Goal: Book appointment/travel/reservation

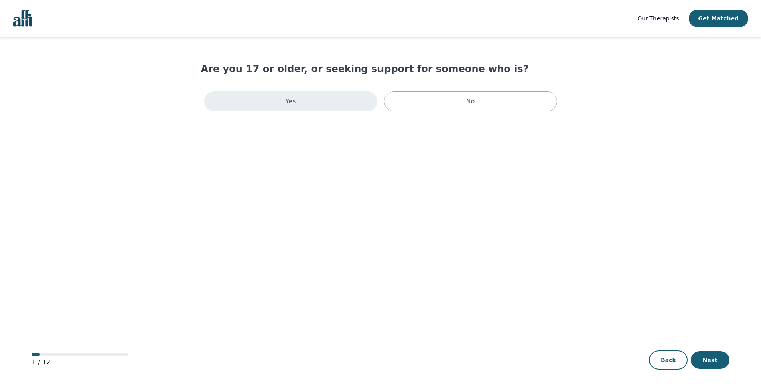
click at [312, 104] on div "Yes" at bounding box center [290, 102] width 173 height 20
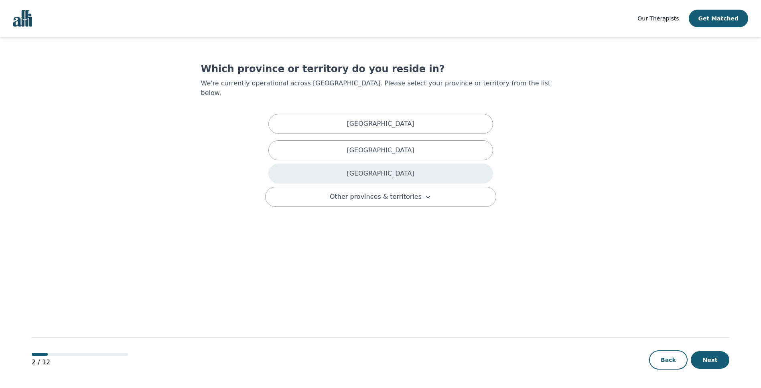
click at [354, 168] on div "[GEOGRAPHIC_DATA]" at bounding box center [380, 174] width 225 height 20
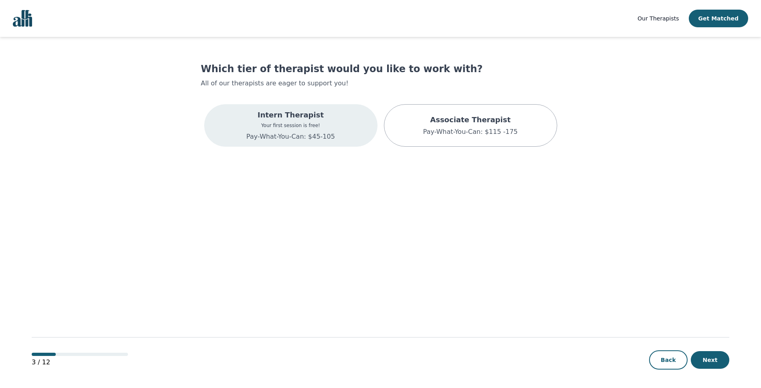
click at [243, 119] on div "Intern Therapist Your first session is free! Pay-What-You-Can: $45-105" at bounding box center [290, 125] width 173 height 43
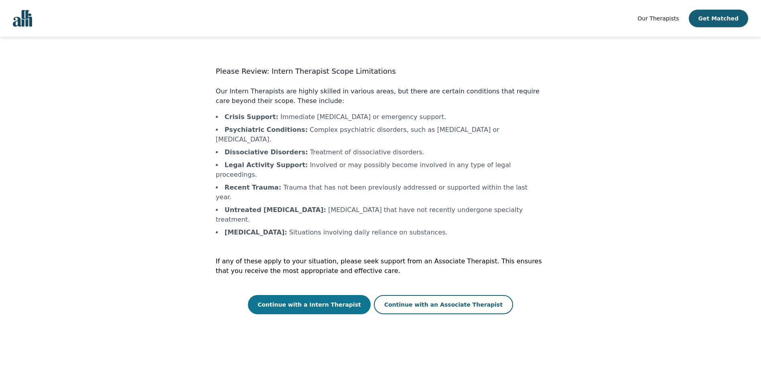
click at [322, 295] on button "Continue with a Intern Therapist" at bounding box center [309, 304] width 123 height 19
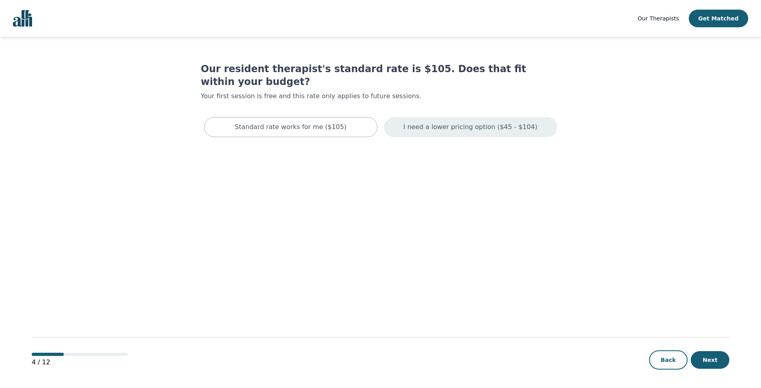
click at [506, 122] on p "I need a lower pricing option ($45 - $104)" at bounding box center [471, 127] width 134 height 10
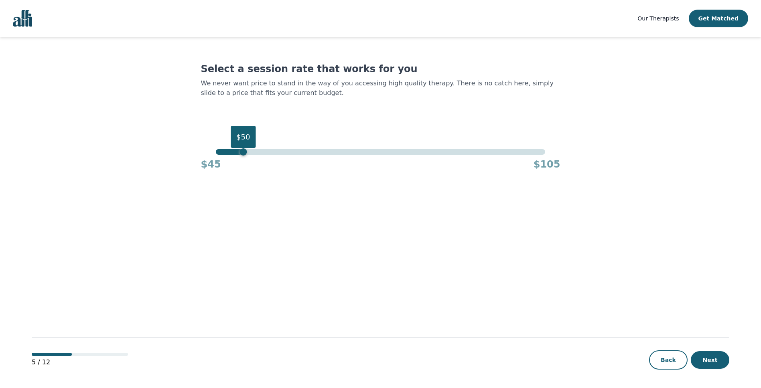
drag, startPoint x: 547, startPoint y: 155, endPoint x: 242, endPoint y: 182, distance: 305.8
click at [242, 182] on main "Select a session rate that works for you We never want price to stand in the wa…" at bounding box center [381, 213] width 698 height 352
click at [722, 362] on button "Next" at bounding box center [710, 361] width 39 height 18
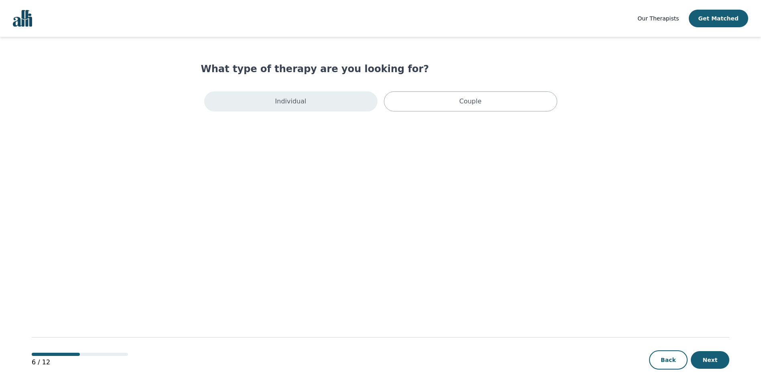
click at [302, 104] on p "Individual" at bounding box center [290, 102] width 31 height 10
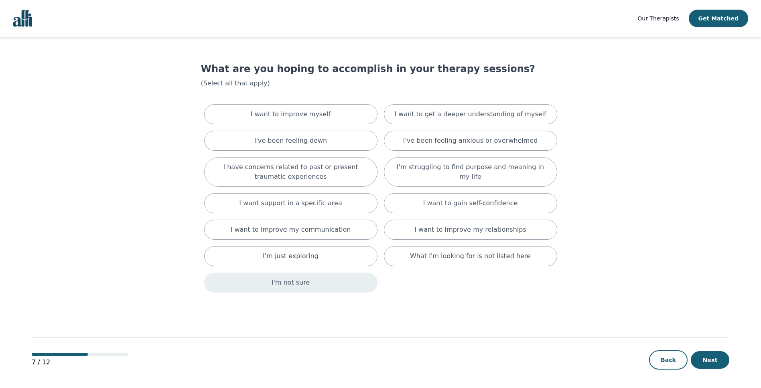
click at [300, 278] on div "I'm not sure" at bounding box center [290, 283] width 173 height 20
click at [704, 358] on button "Next" at bounding box center [710, 361] width 39 height 18
click at [703, 358] on button "Next" at bounding box center [710, 361] width 39 height 18
click at [720, 360] on button "Next" at bounding box center [710, 361] width 39 height 18
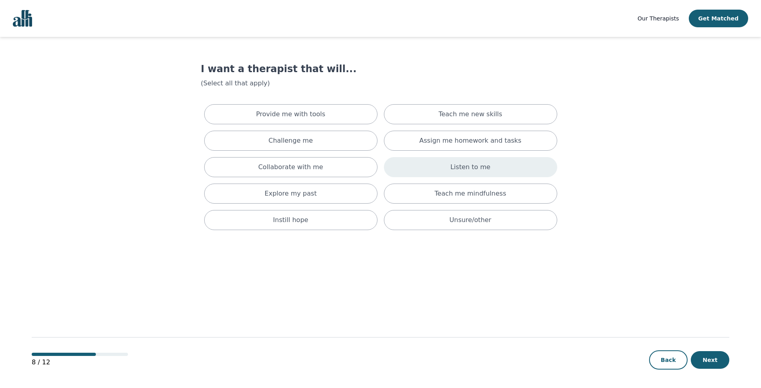
click at [420, 167] on div "Listen to me" at bounding box center [470, 167] width 173 height 20
click at [717, 368] on button "Next" at bounding box center [710, 361] width 39 height 18
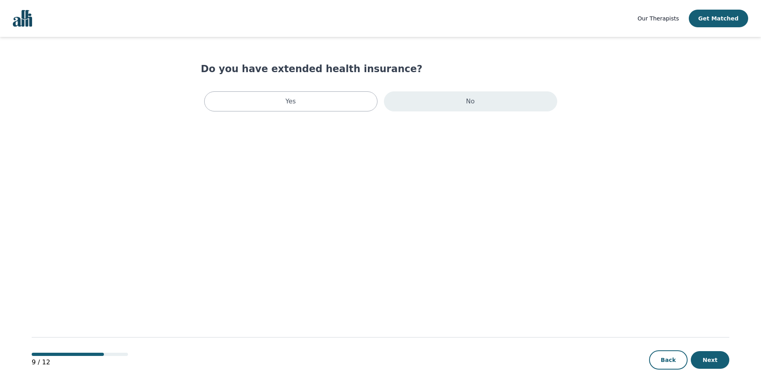
click at [450, 107] on div "No" at bounding box center [470, 102] width 173 height 20
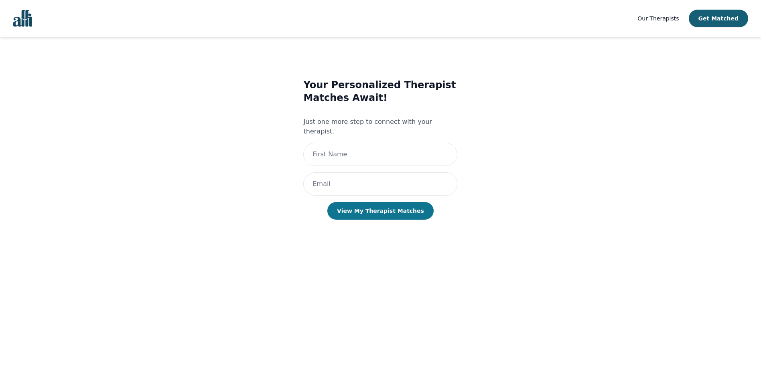
click at [372, 208] on button "View My Therapist Matches" at bounding box center [380, 211] width 106 height 18
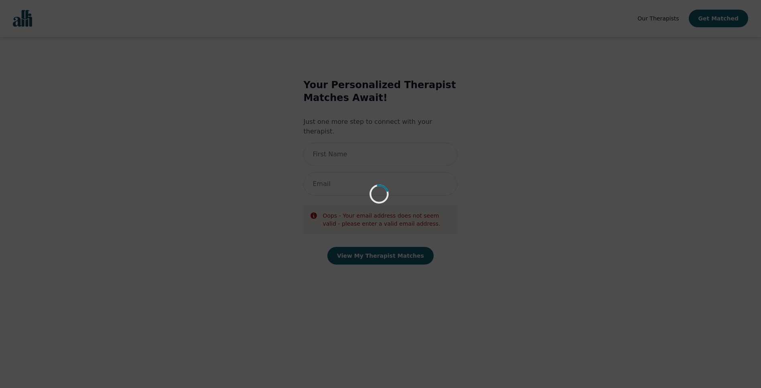
click at [375, 135] on div "Loading..." at bounding box center [380, 194] width 761 height 388
click at [368, 148] on div "Loading..." at bounding box center [380, 194] width 761 height 388
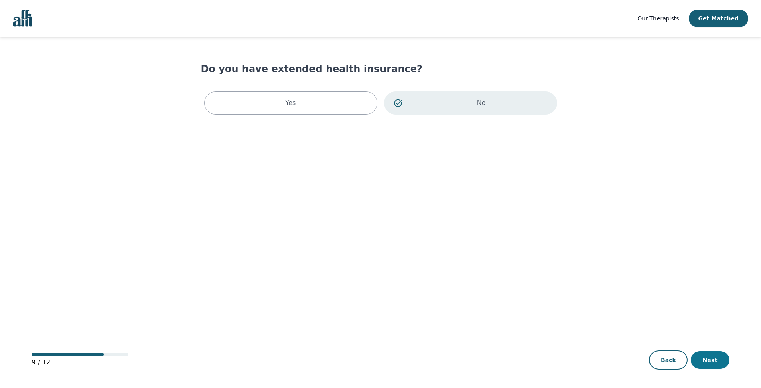
click at [721, 360] on button "Next" at bounding box center [710, 361] width 39 height 18
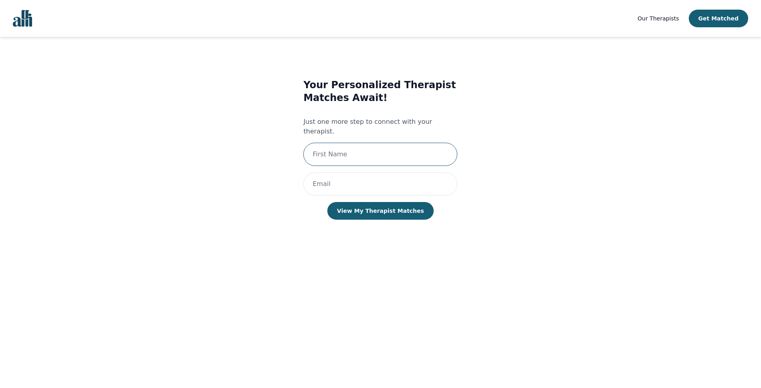
click at [352, 143] on input "text" at bounding box center [380, 154] width 154 height 23
type input "[PERSON_NAME]"
type input "[PERSON_NAME][EMAIL_ADDRESS][PERSON_NAME][DOMAIN_NAME]"
click at [327, 202] on button "View My Therapist Matches" at bounding box center [380, 211] width 106 height 18
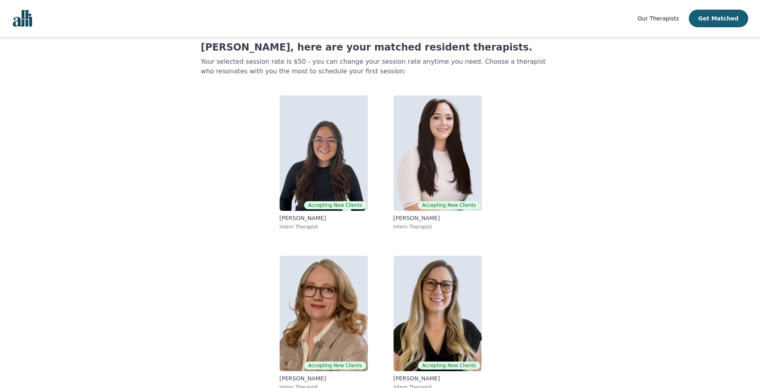
scroll to position [31, 0]
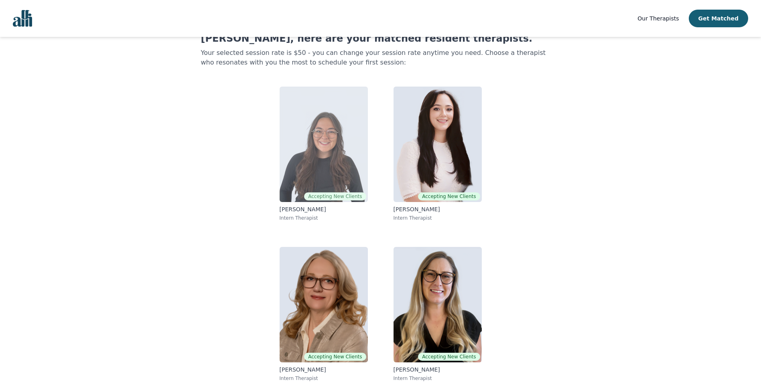
click at [295, 216] on p "Intern Therapist" at bounding box center [324, 218] width 88 height 6
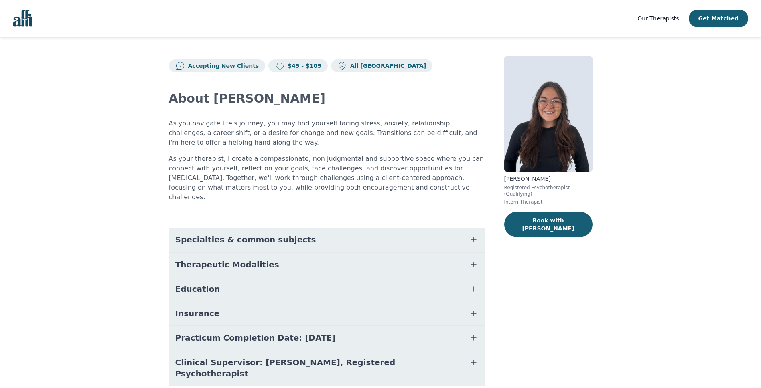
scroll to position [15, 0]
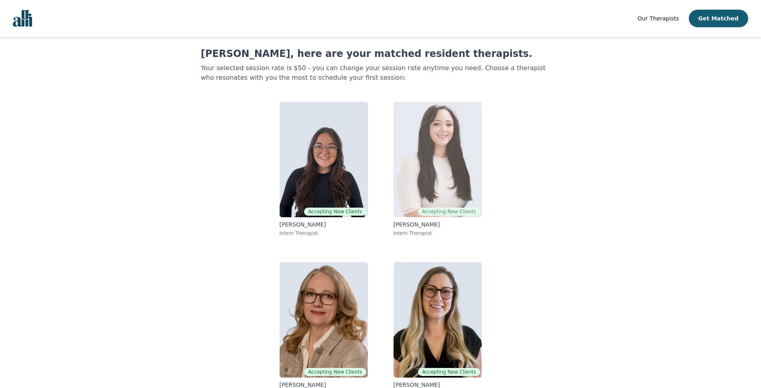
click at [471, 191] on img at bounding box center [438, 160] width 88 height 116
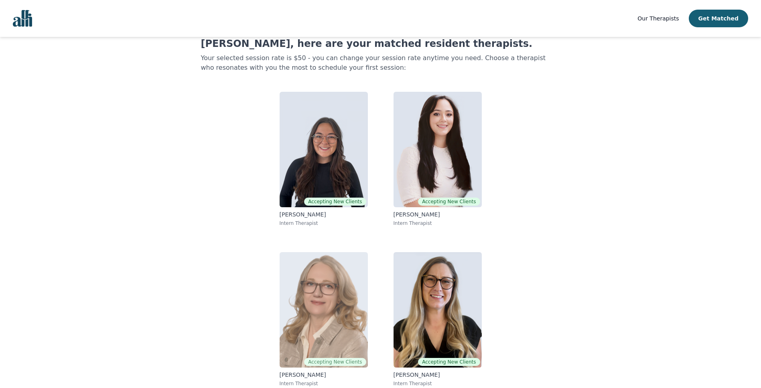
scroll to position [31, 0]
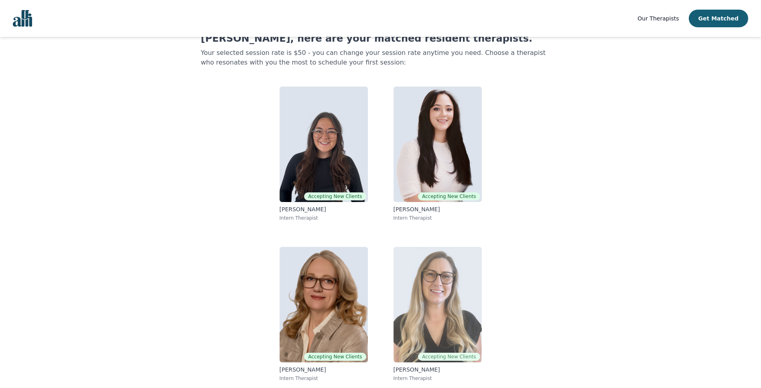
click at [443, 313] on img at bounding box center [438, 305] width 88 height 116
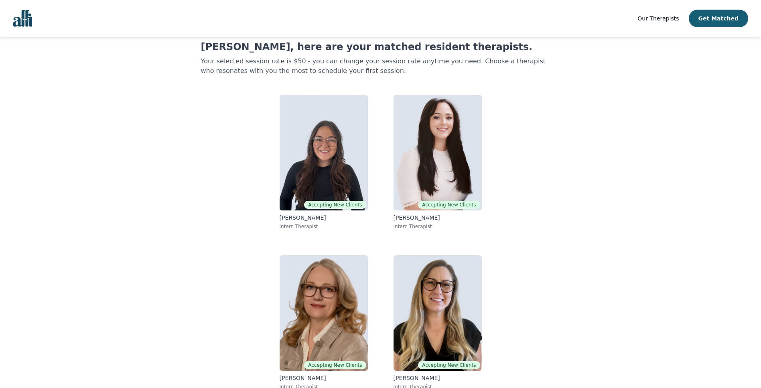
scroll to position [31, 0]
